Goal: Check status: Check status

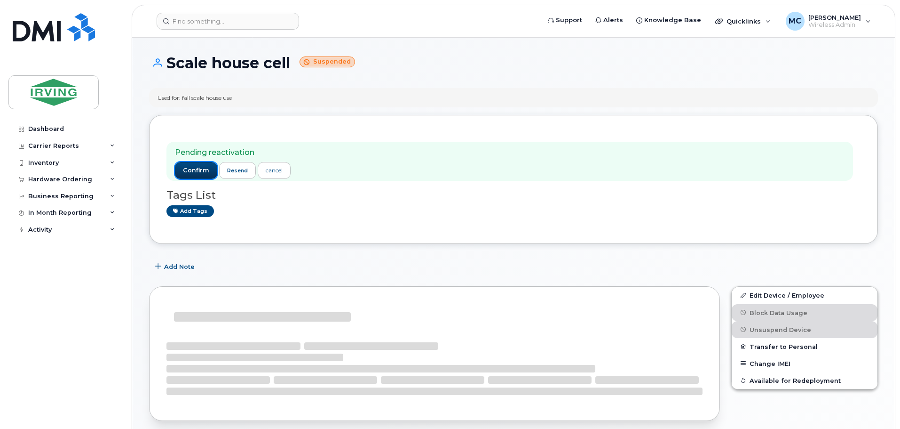
click at [195, 167] on span "confirm" at bounding box center [196, 170] width 26 height 8
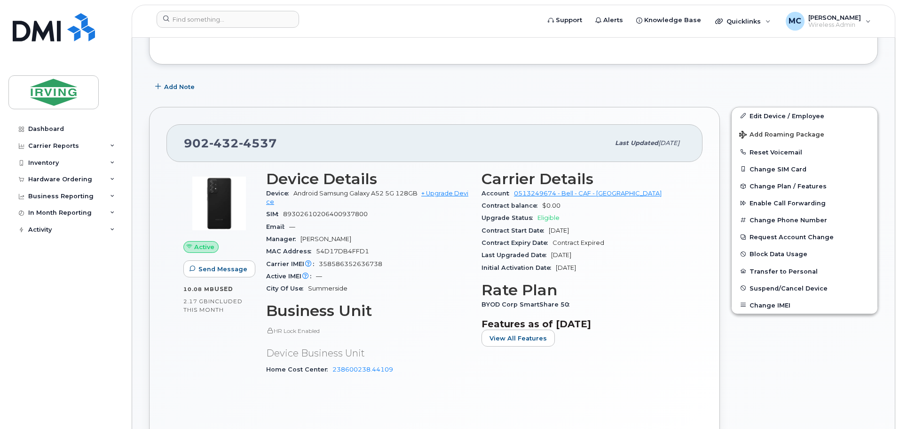
scroll to position [282, 0]
